Goal: Find contact information: Find contact information

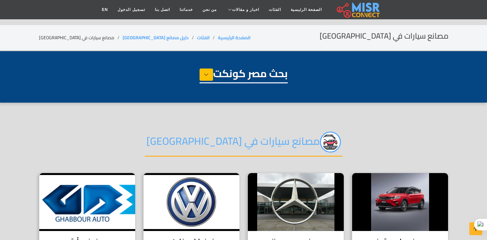
select select "**********"
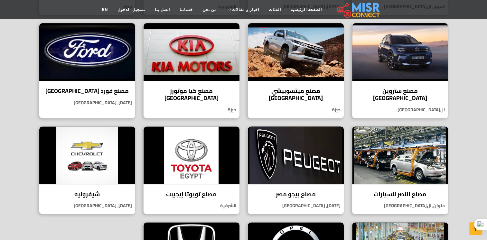
scroll to position [258, 0]
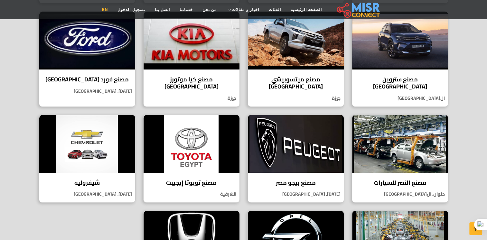
click at [113, 10] on link "EN" at bounding box center [105, 10] width 16 height 12
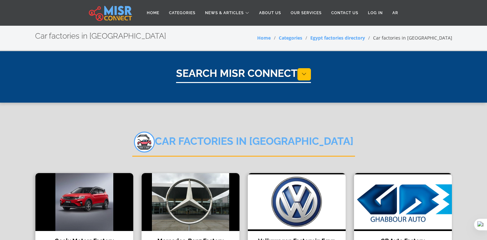
select select "**********"
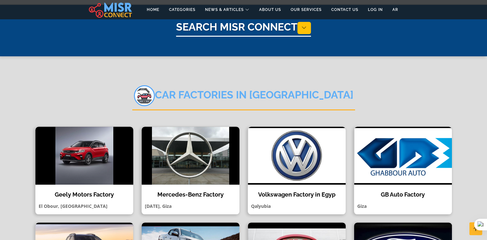
scroll to position [97, 0]
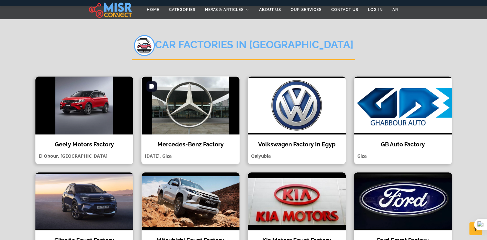
click at [183, 112] on img at bounding box center [191, 106] width 98 height 58
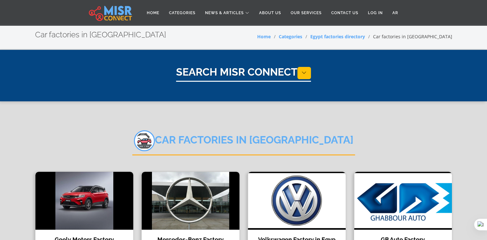
scroll to position [0, 0]
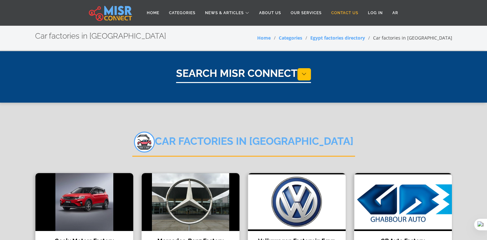
click at [342, 10] on link "Contact Us" at bounding box center [344, 13] width 37 height 12
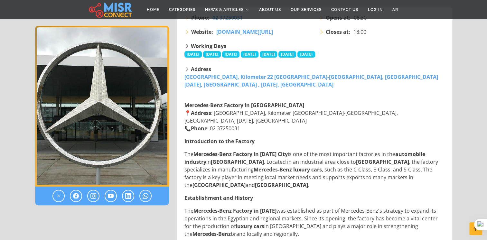
scroll to position [161, 0]
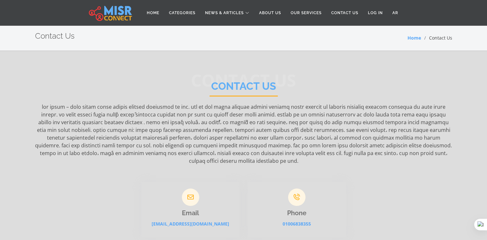
scroll to position [32, 0]
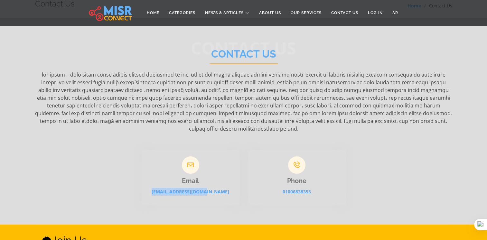
drag, startPoint x: 233, startPoint y: 173, endPoint x: 160, endPoint y: 178, distance: 72.7
click at [160, 188] on p "info@misrconnect.com" at bounding box center [190, 192] width 99 height 8
drag, startPoint x: 160, startPoint y: 178, endPoint x: 177, endPoint y: 177, distance: 16.8
copy link "info@misrconnect.com"
